Goal: Information Seeking & Learning: Learn about a topic

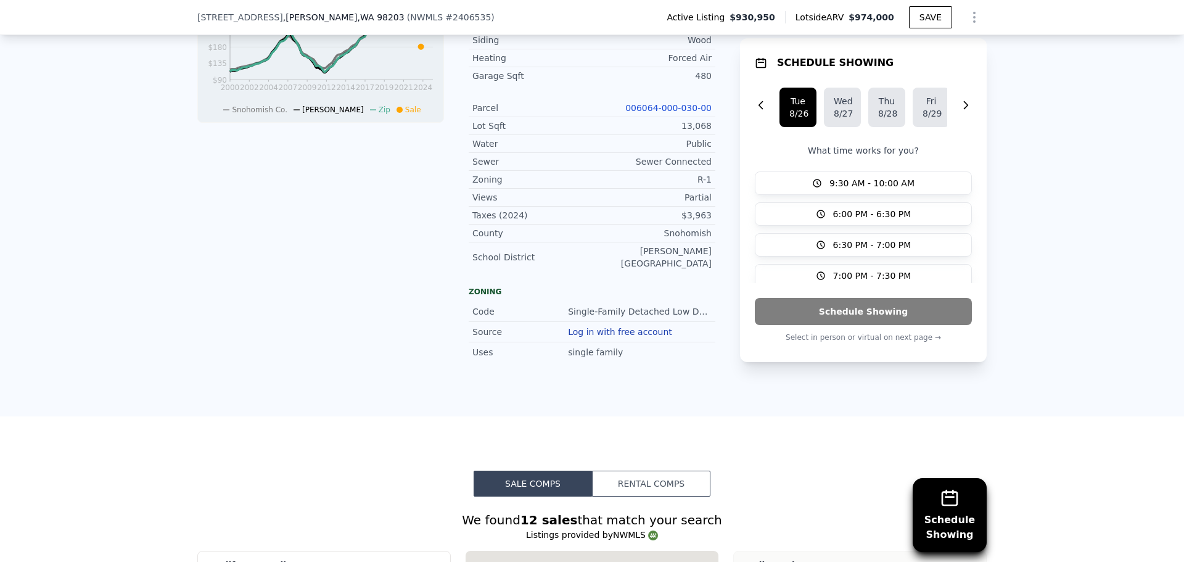
scroll to position [859, 0]
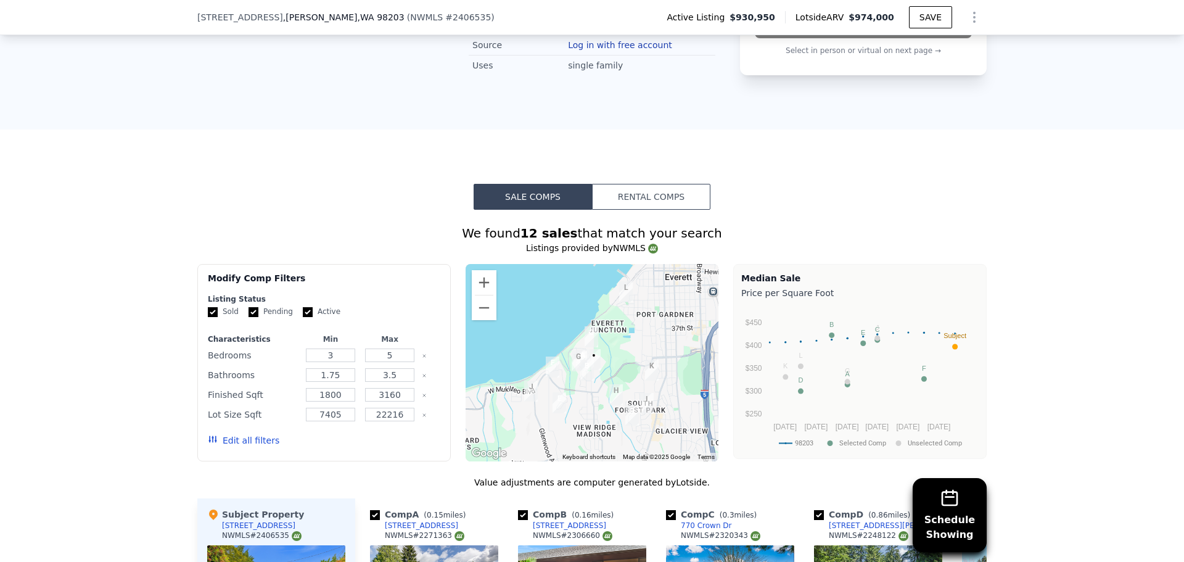
click at [243, 439] on button "Edit all filters" at bounding box center [244, 440] width 72 height 12
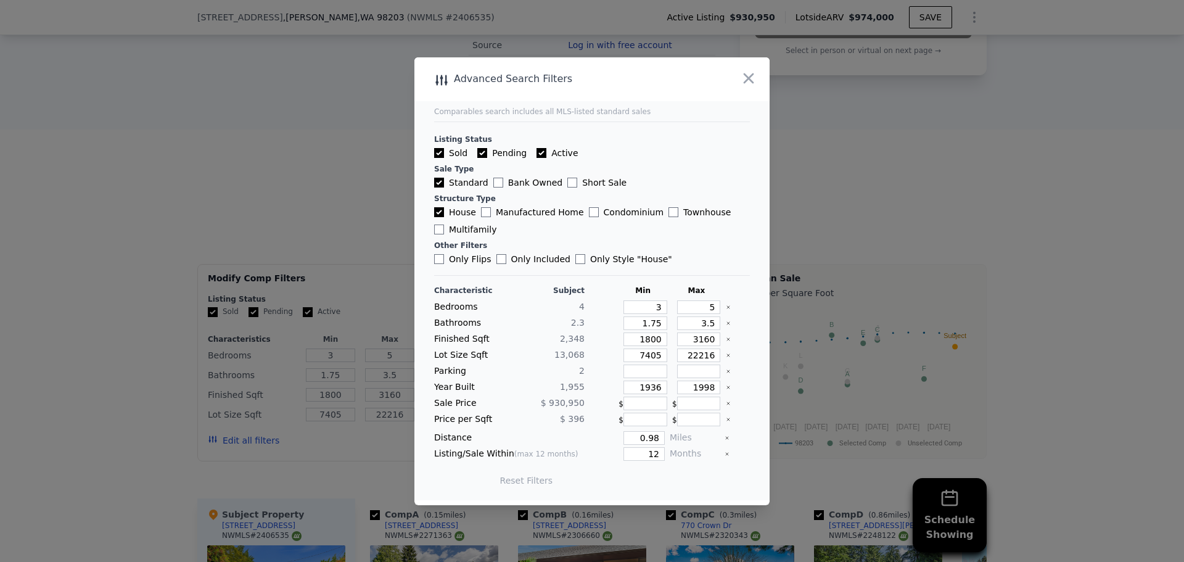
drag, startPoint x: 481, startPoint y: 150, endPoint x: 532, endPoint y: 146, distance: 51.3
click at [481, 149] on input "Pending" at bounding box center [482, 153] width 10 height 10
checkbox input "false"
click at [537, 151] on input "Active" at bounding box center [542, 153] width 10 height 10
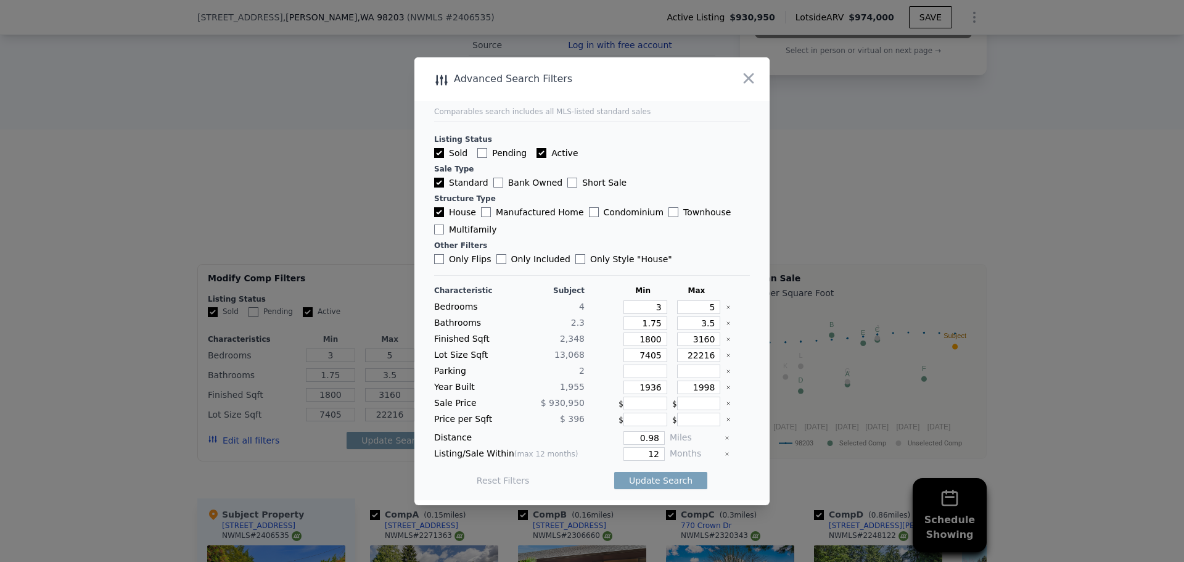
checkbox input "false"
drag, startPoint x: 632, startPoint y: 439, endPoint x: 658, endPoint y: 432, distance: 26.8
click at [658, 432] on div "Distance 0.98 Miles" at bounding box center [592, 438] width 316 height 14
type input "0.5"
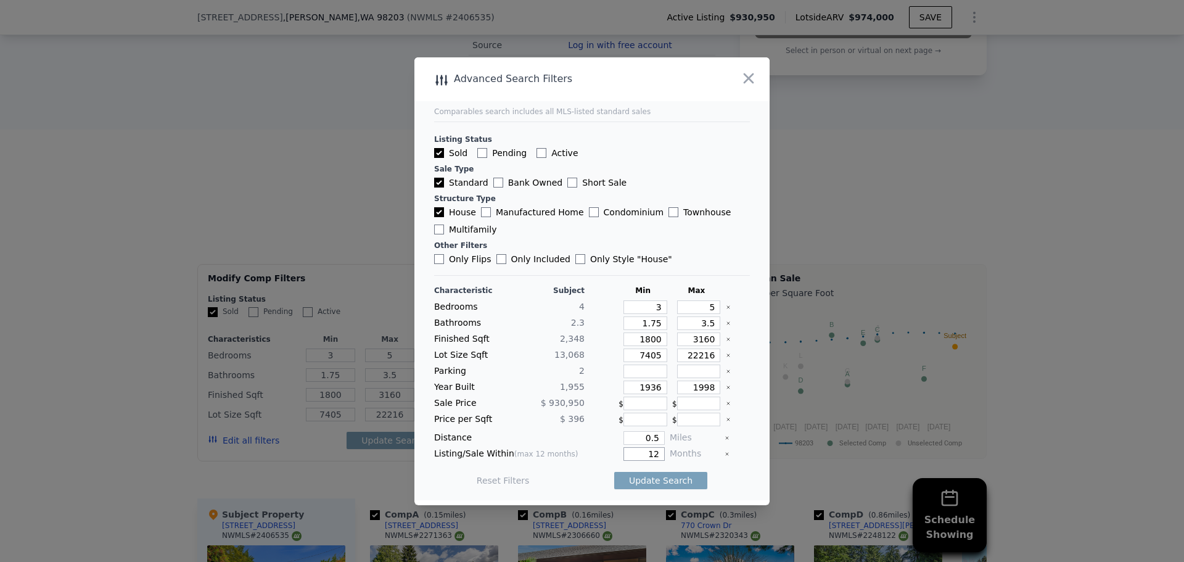
drag, startPoint x: 639, startPoint y: 454, endPoint x: 672, endPoint y: 456, distance: 33.4
click at [672, 456] on div "Listing/Sale Within (max 12 months) 12 Months" at bounding box center [592, 454] width 316 height 14
click at [679, 480] on button "Update Search" at bounding box center [660, 480] width 93 height 17
drag, startPoint x: 646, startPoint y: 453, endPoint x: 660, endPoint y: 453, distance: 14.2
click at [660, 453] on div "Listing/Sale Within (max 12 months) 3 Months" at bounding box center [592, 454] width 316 height 14
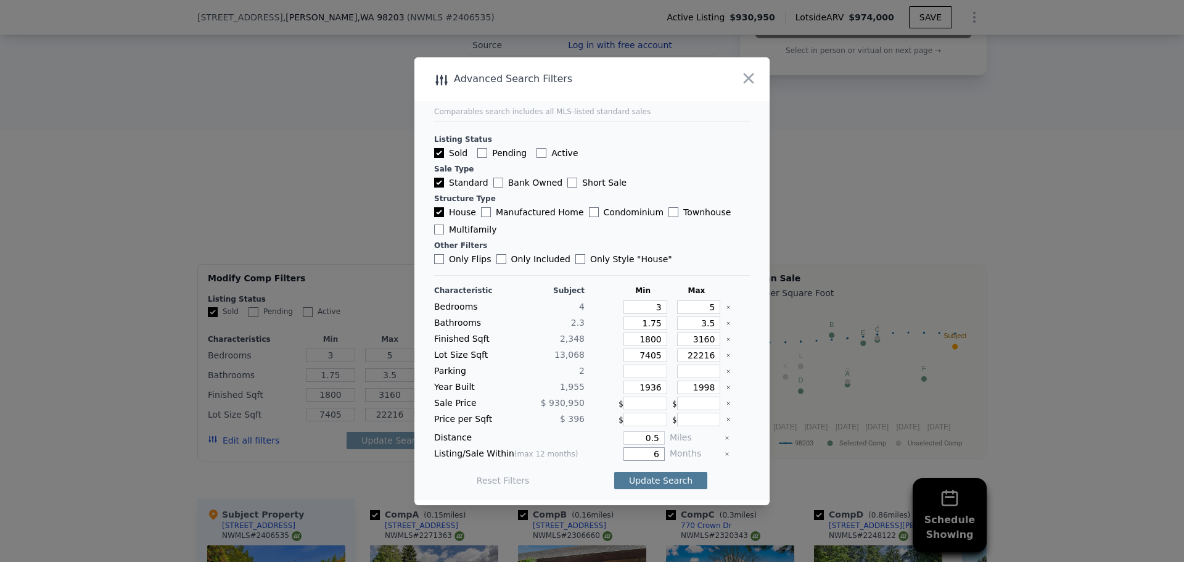
type input "6"
click at [658, 477] on button "Update Search" at bounding box center [660, 480] width 93 height 17
checkbox input "false"
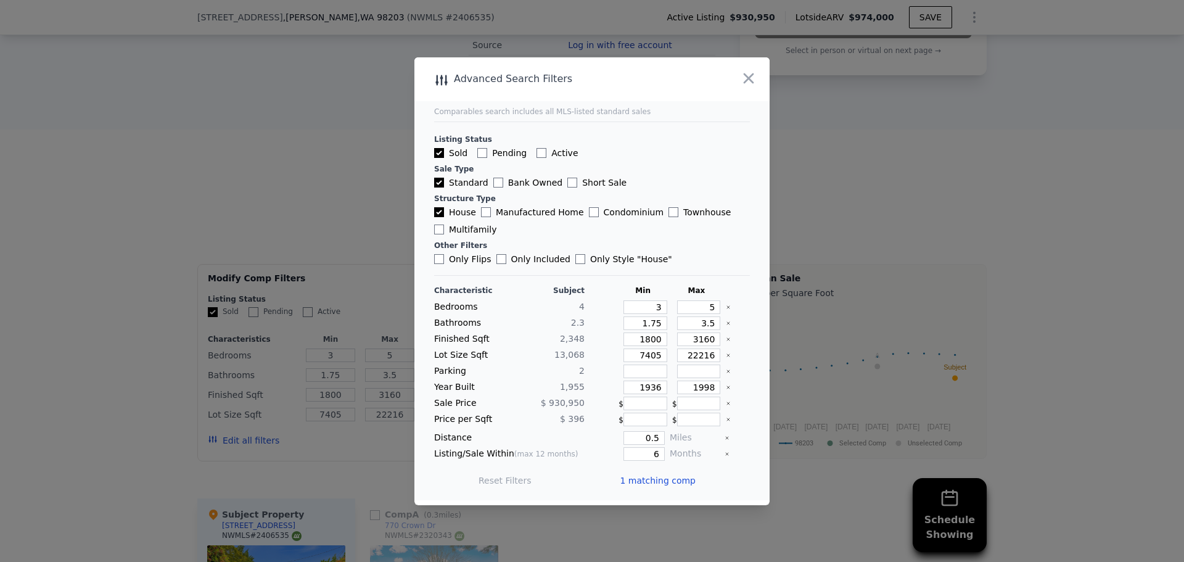
drag, startPoint x: 656, startPoint y: 477, endPoint x: 498, endPoint y: 506, distance: 160.7
click at [656, 476] on span "1 matching comp" at bounding box center [658, 480] width 76 height 12
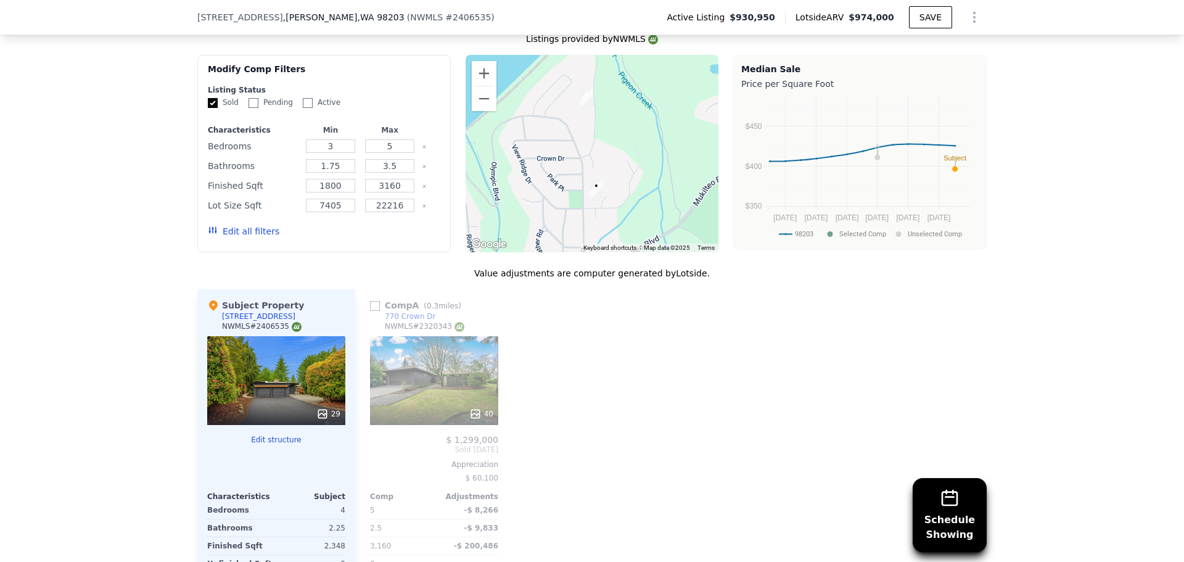
scroll to position [1106, 0]
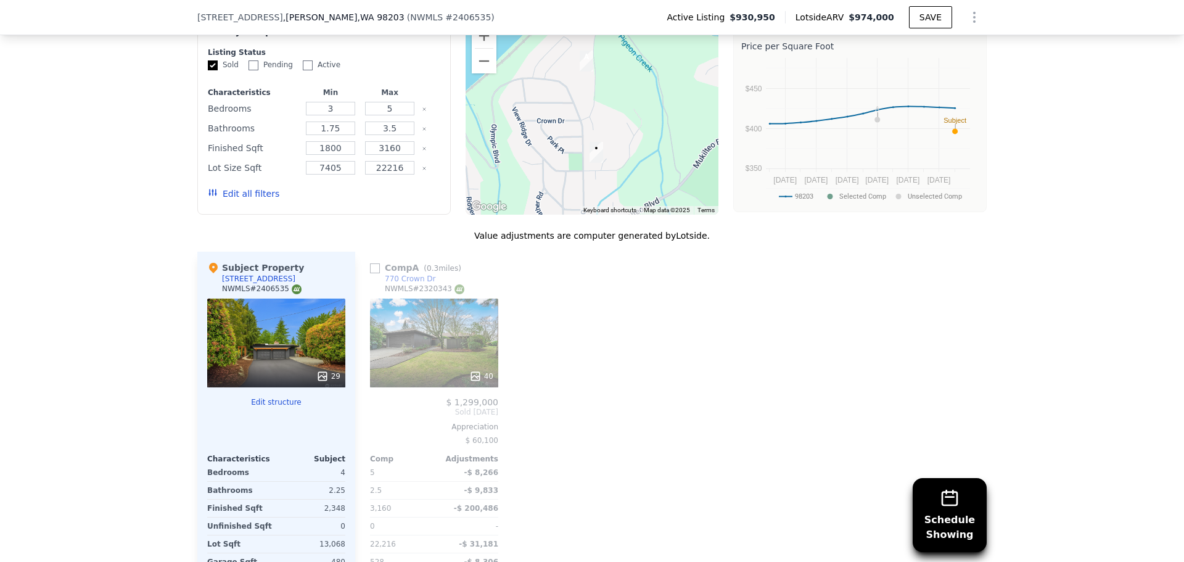
click at [439, 355] on div "40" at bounding box center [434, 343] width 128 height 89
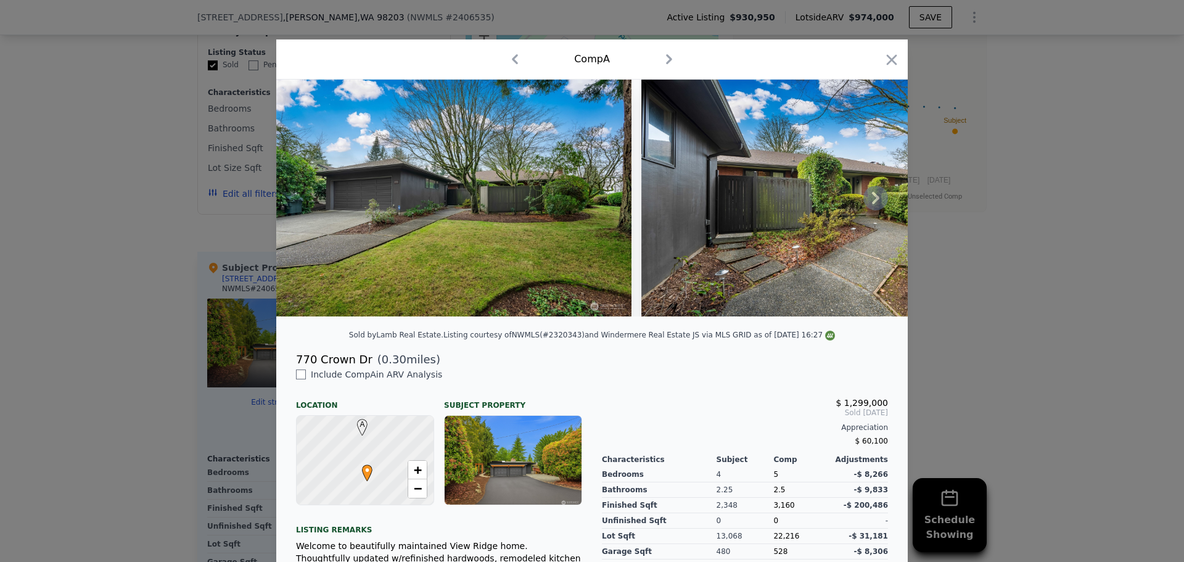
click at [511, 262] on img at bounding box center [453, 198] width 355 height 237
